Goal: Information Seeking & Learning: Compare options

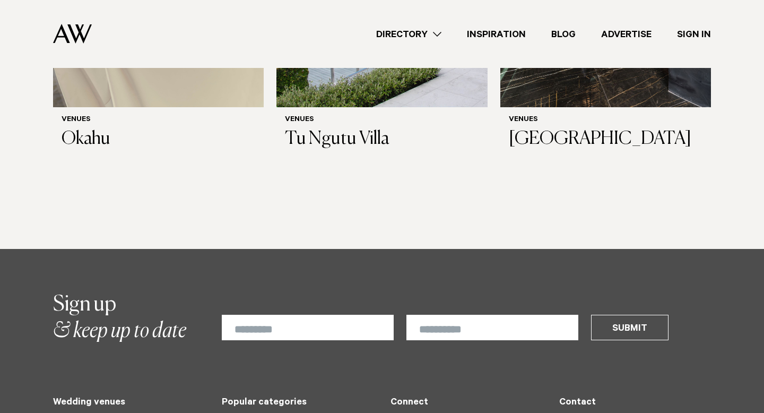
scroll to position [5888, 0]
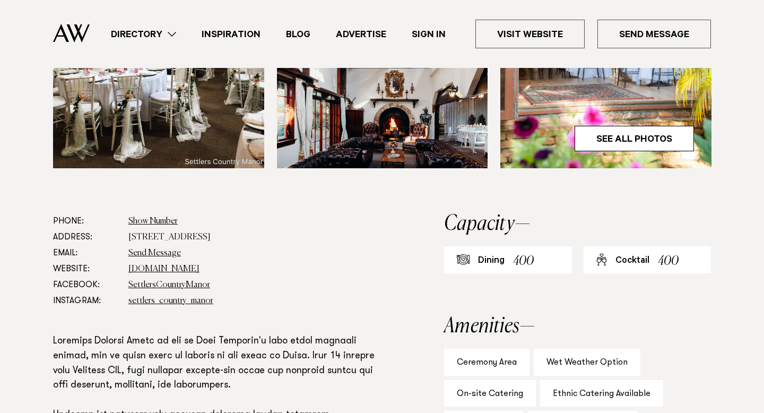
scroll to position [495, 0]
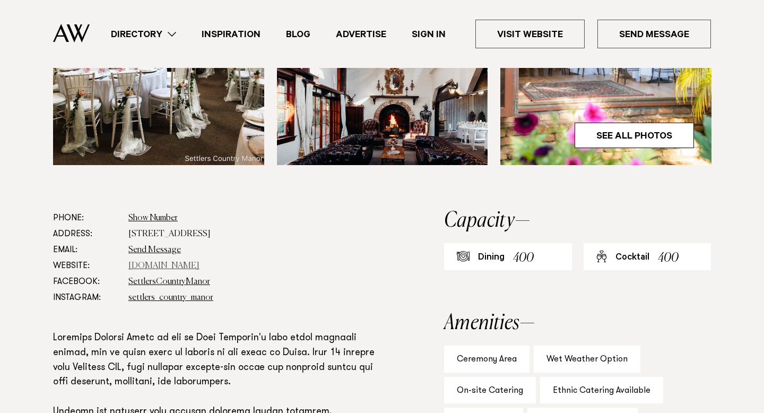
click at [199, 262] on link "[DOMAIN_NAME]" at bounding box center [163, 266] width 71 height 8
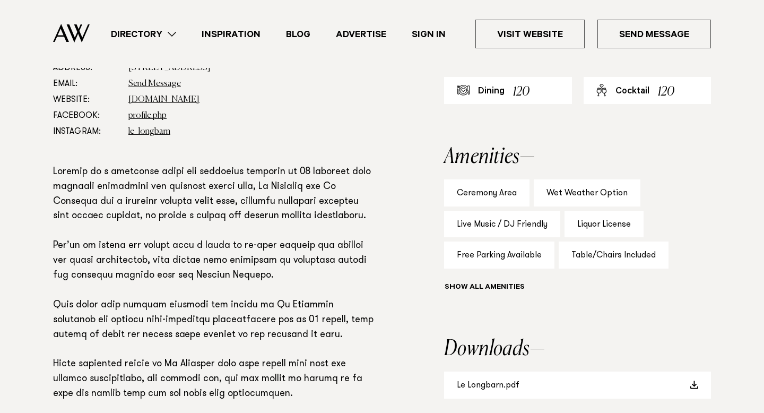
scroll to position [626, 0]
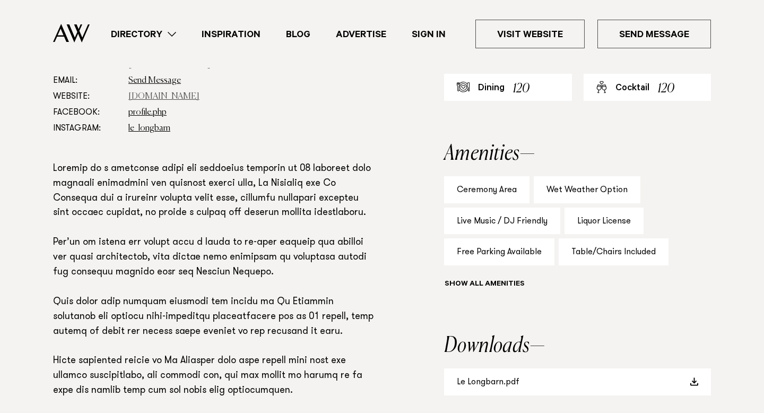
click at [183, 97] on link "www.lewoolshed.co.nz" at bounding box center [163, 96] width 71 height 8
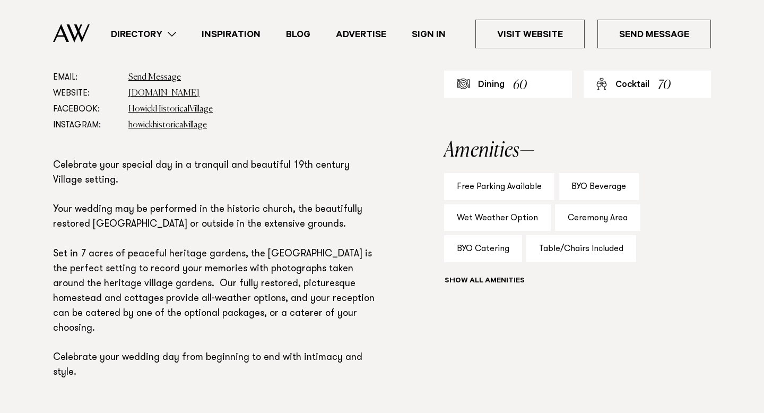
scroll to position [632, 0]
